Goal: Task Accomplishment & Management: Use online tool/utility

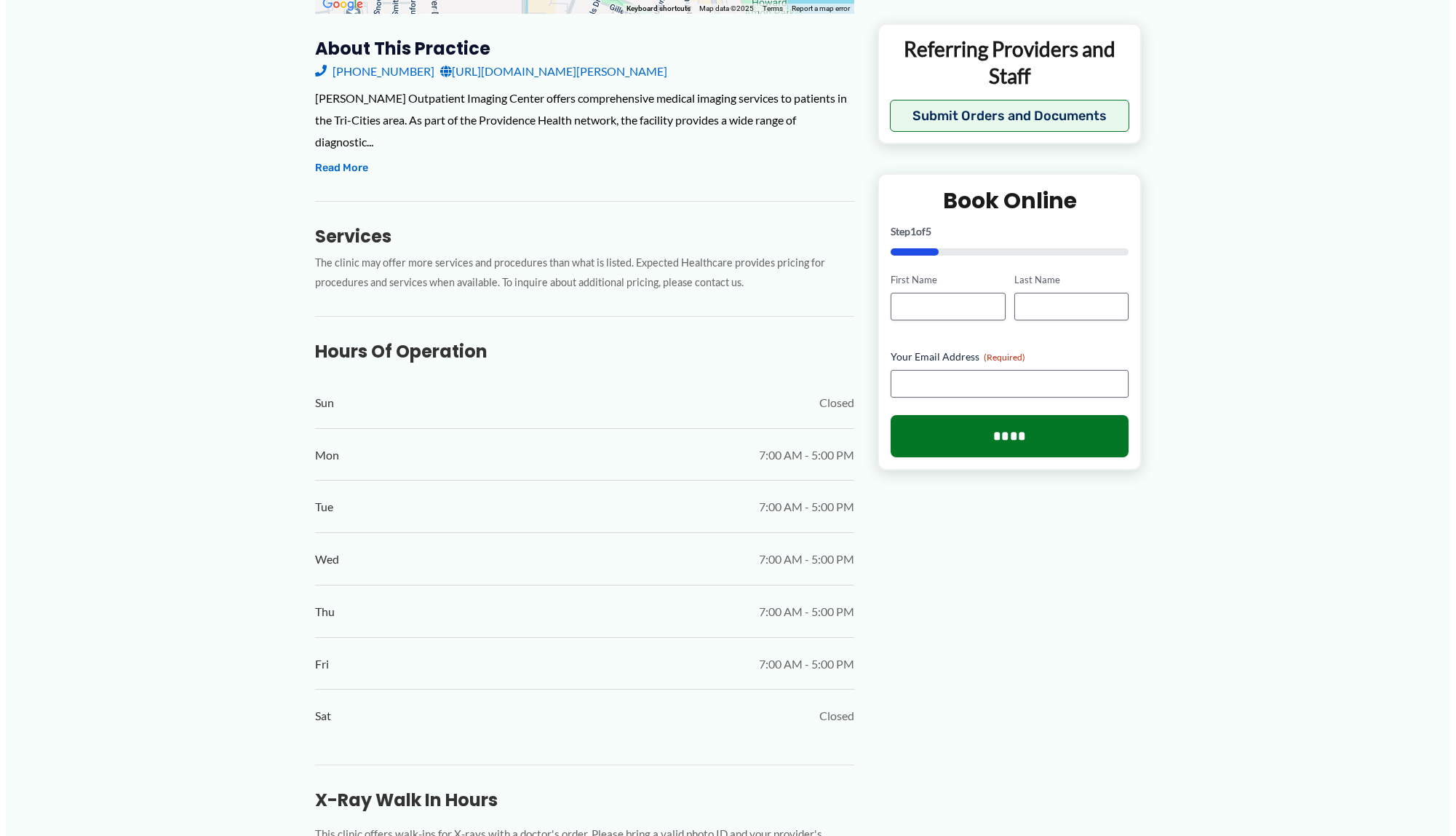
scroll to position [383, 0]
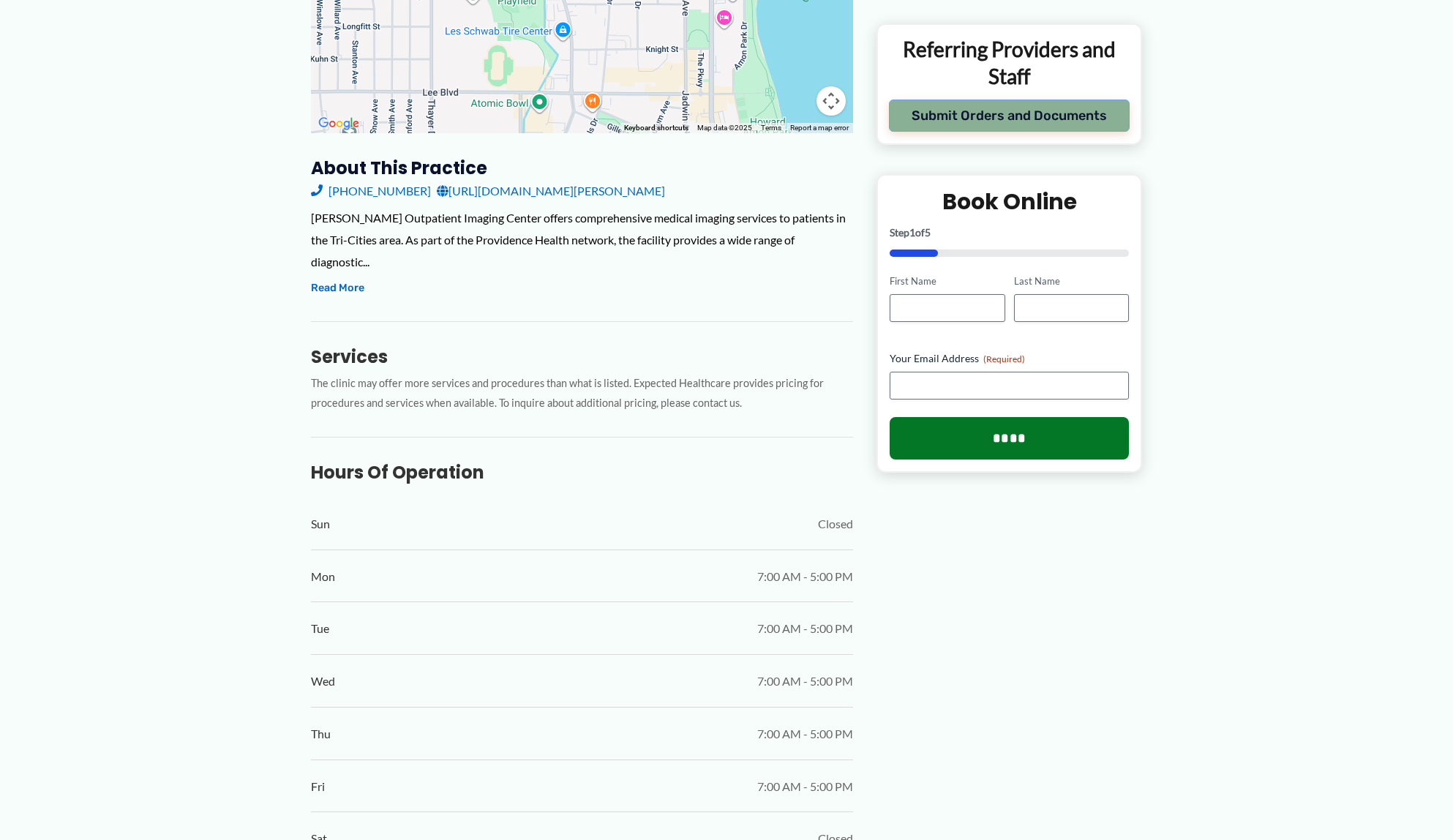
click at [1039, 123] on button "Submit Orders and Documents" at bounding box center [1009, 116] width 240 height 33
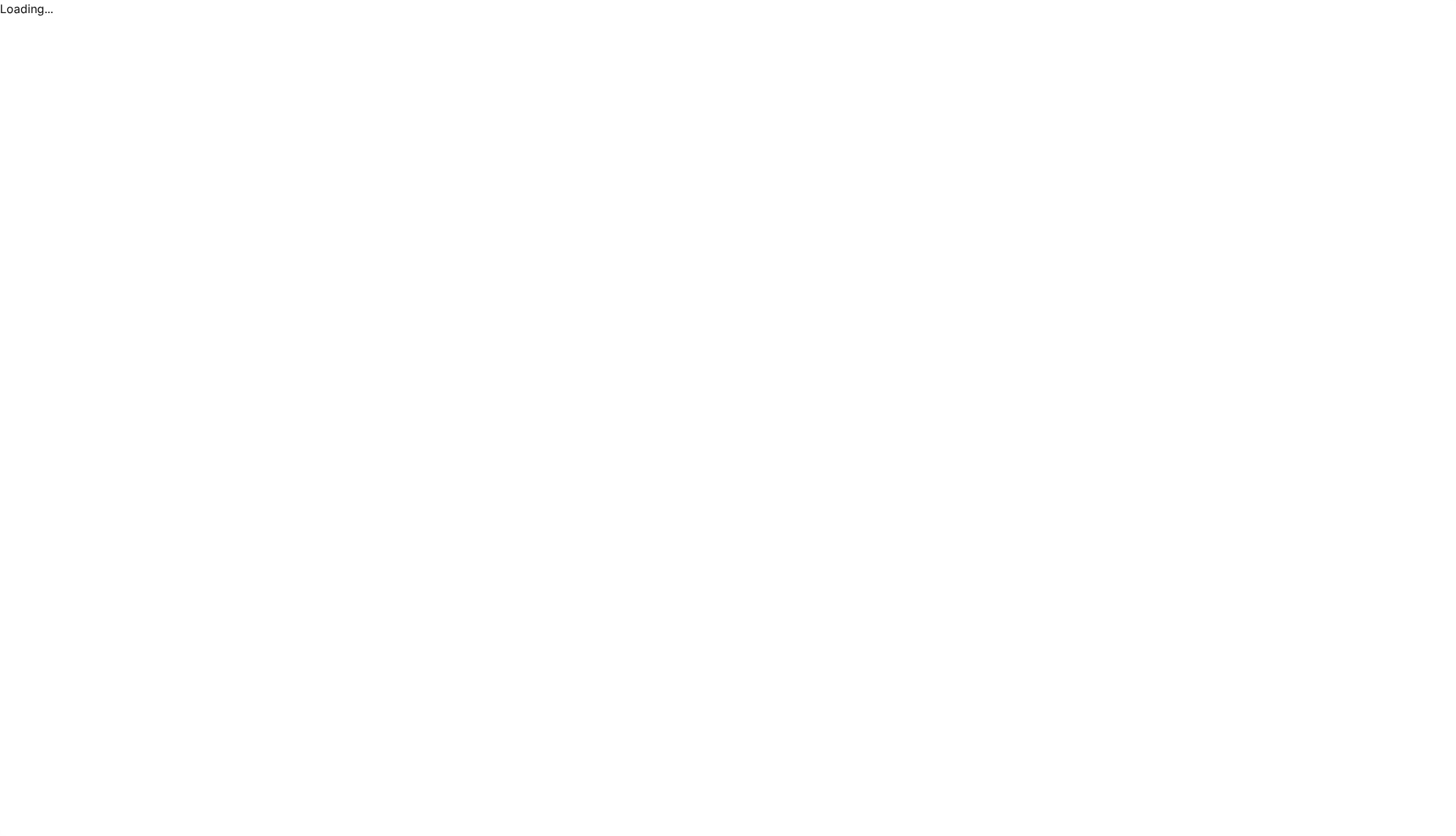
scroll to position [0, 0]
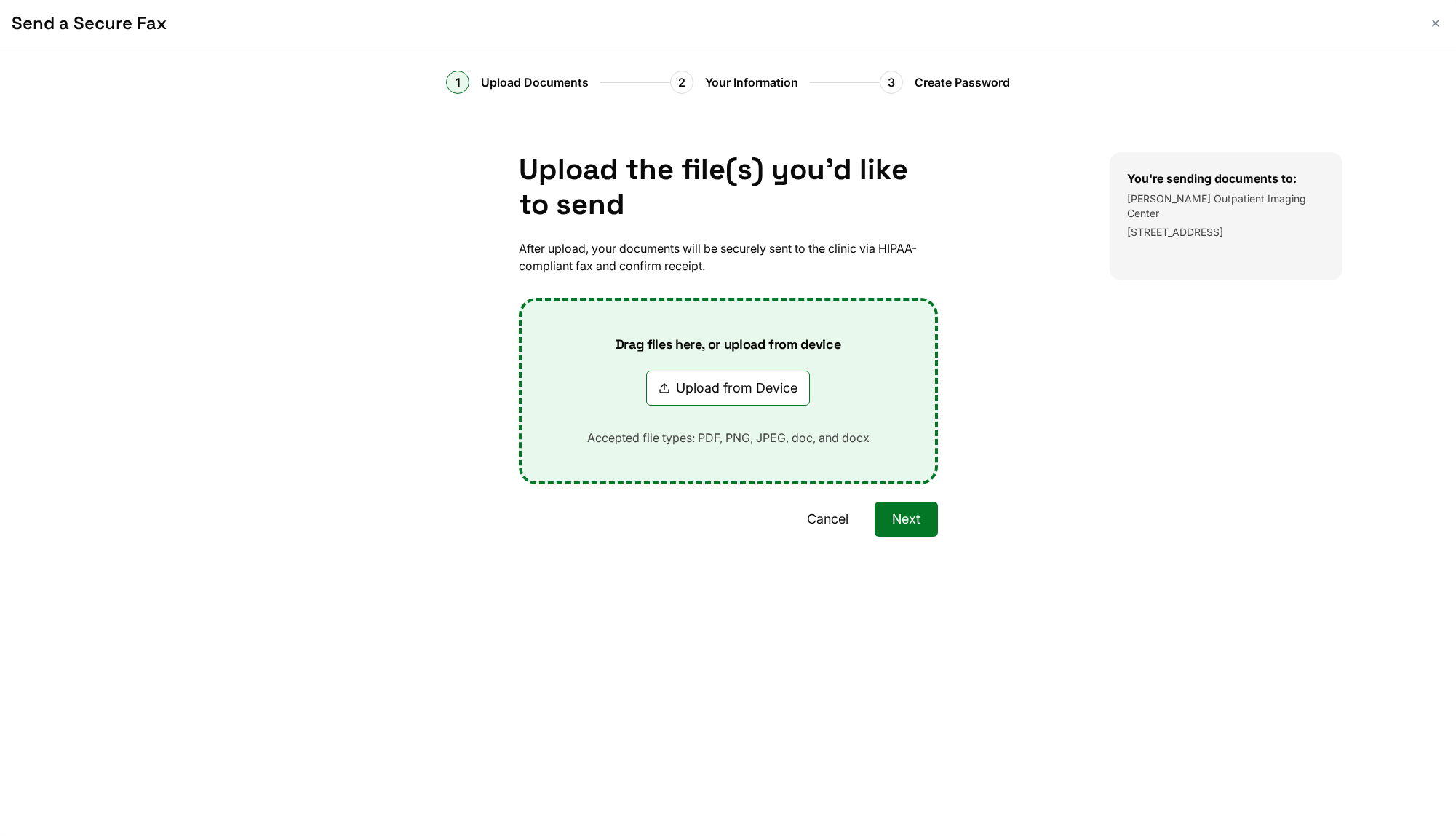
click at [890, 100] on button "Submit Orders and Documents" at bounding box center [1009, 116] width 239 height 32
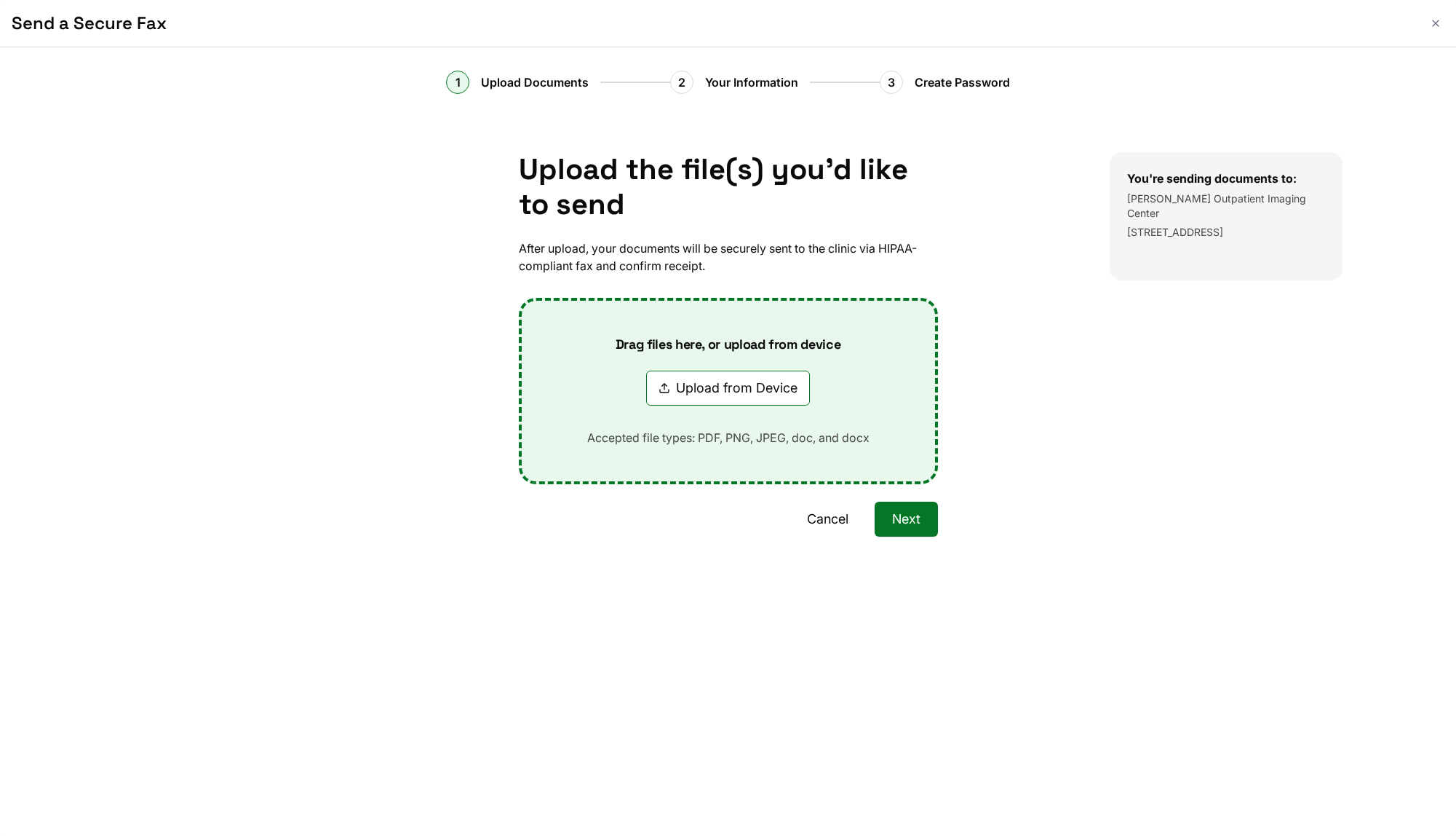
click at [890, 100] on button "Submit Orders and Documents" at bounding box center [1009, 116] width 239 height 32
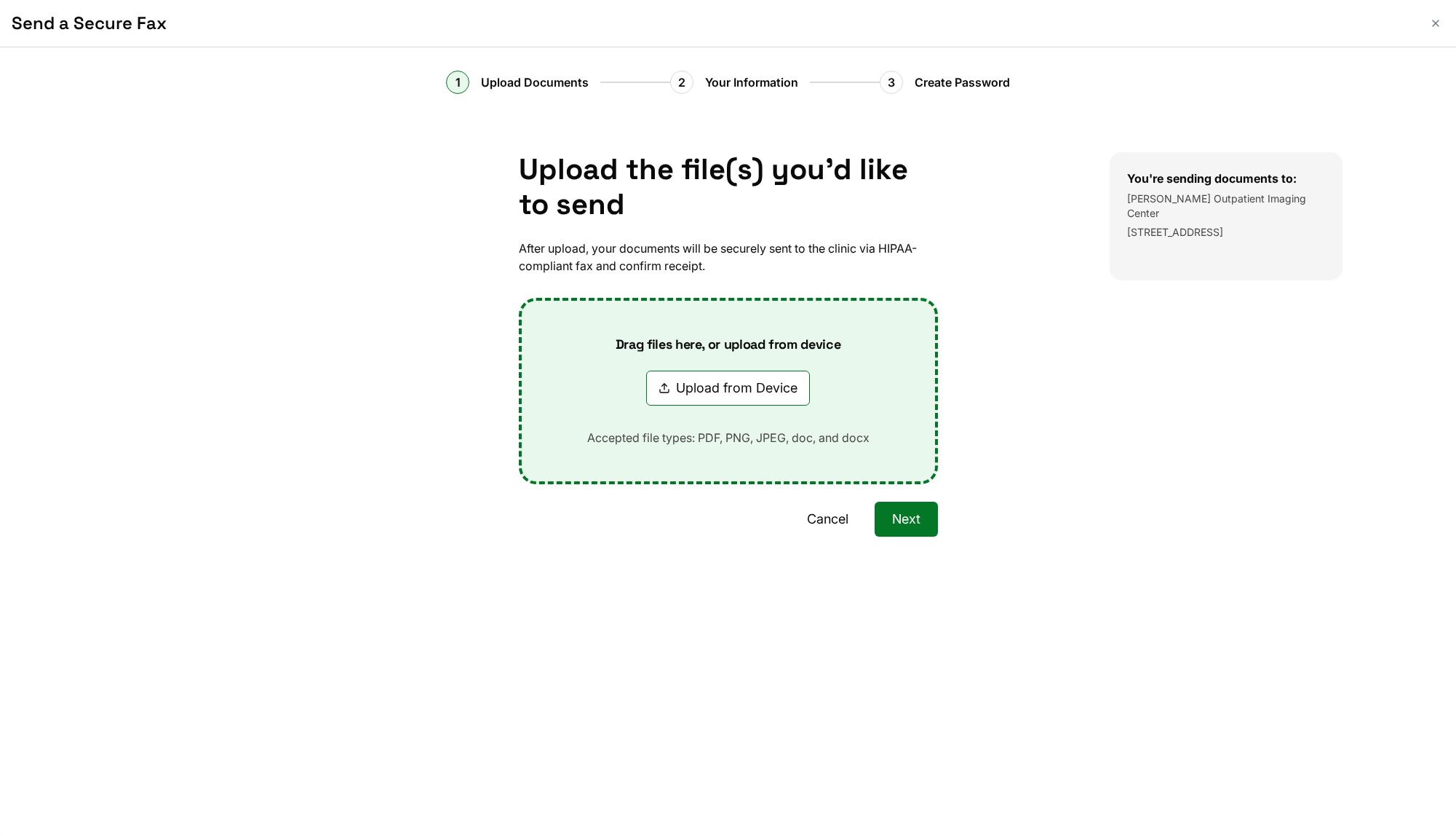
click at [890, 100] on button "Submit Orders and Documents" at bounding box center [1009, 116] width 239 height 32
click at [807, 523] on button "Cancel" at bounding box center [828, 519] width 76 height 35
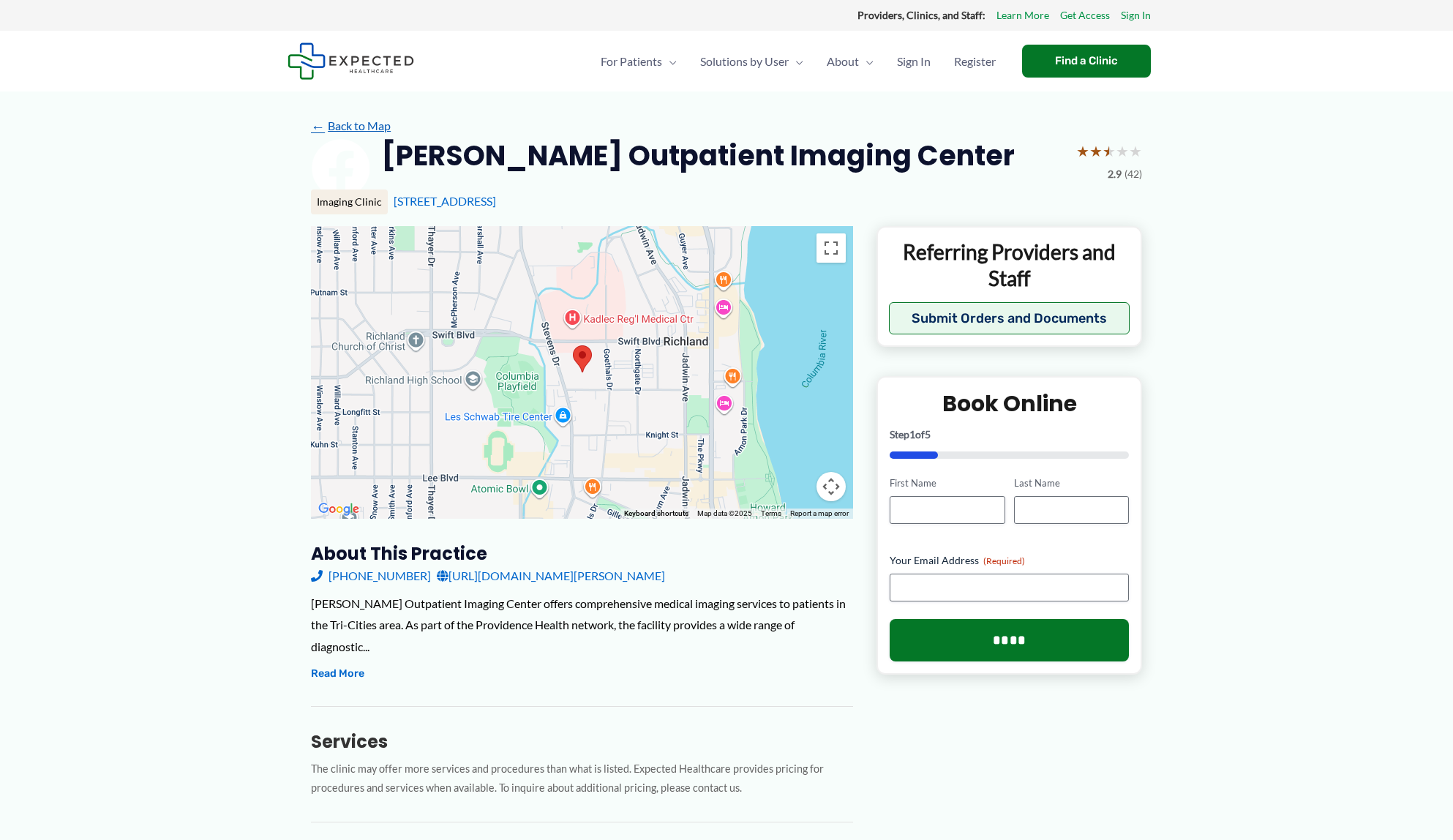
click at [380, 127] on link "← Back to Map" at bounding box center [351, 126] width 80 height 22
